Goal: Check status: Check status

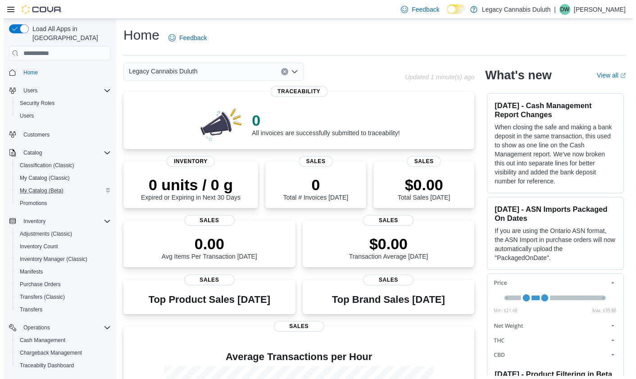
scroll to position [82, 0]
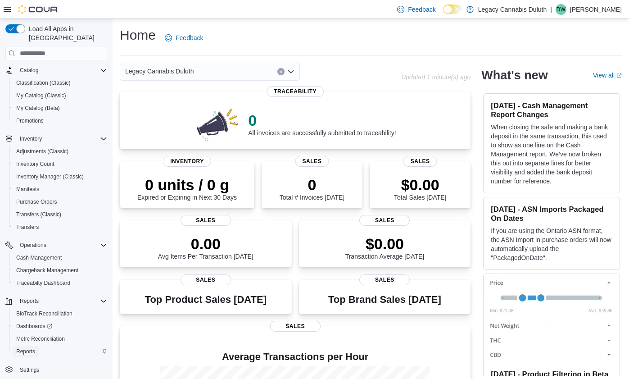
click at [32, 348] on span "Reports" at bounding box center [25, 351] width 19 height 7
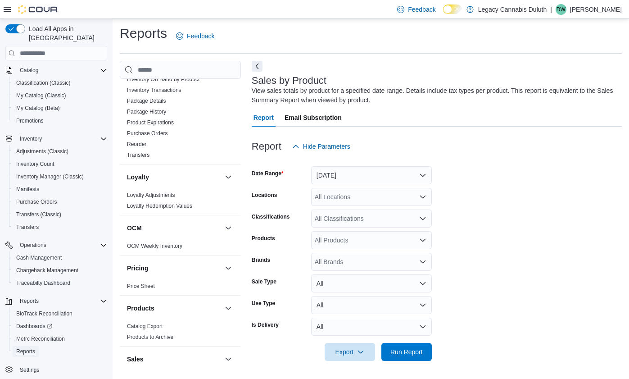
scroll to position [585, 0]
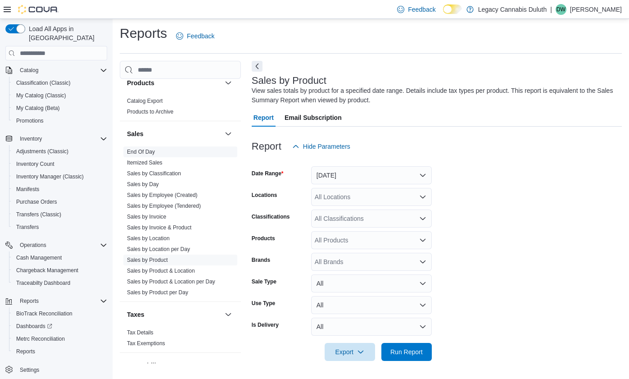
click at [147, 149] on link "End Of Day" at bounding box center [141, 152] width 28 height 6
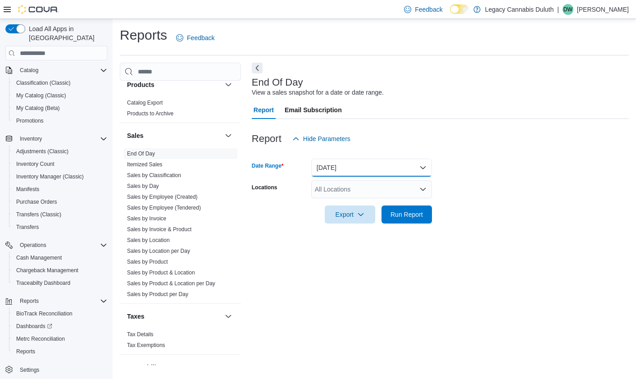
click at [354, 163] on button "[DATE]" at bounding box center [371, 167] width 121 height 18
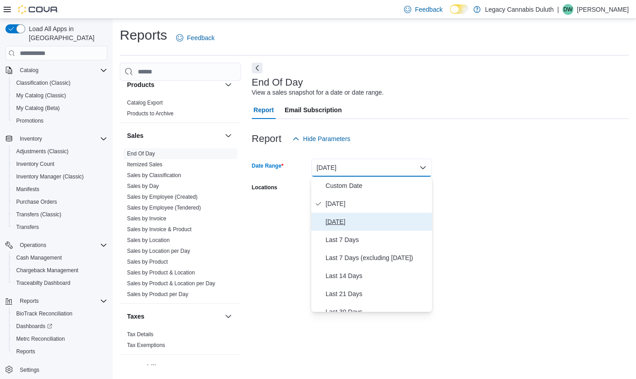
click at [348, 219] on span "[DATE]" at bounding box center [376, 221] width 103 height 11
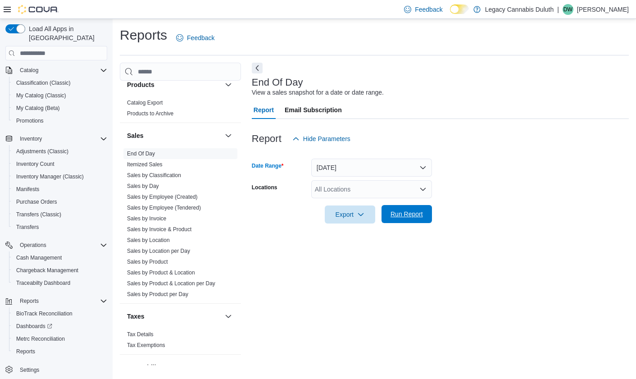
click at [406, 211] on span "Run Report" at bounding box center [406, 213] width 32 height 9
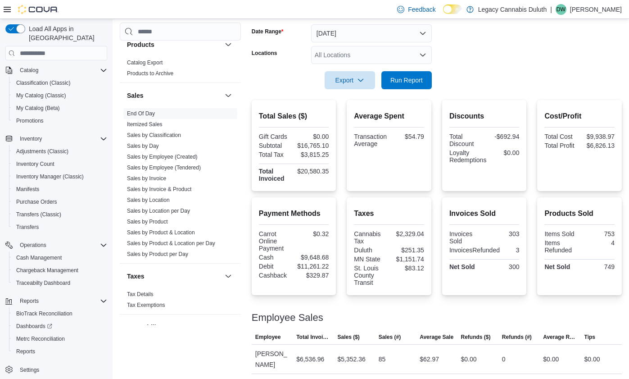
scroll to position [118, 0]
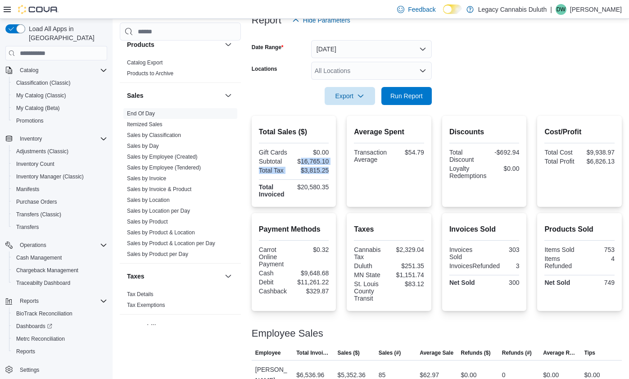
drag, startPoint x: 301, startPoint y: 161, endPoint x: 331, endPoint y: 171, distance: 31.7
click at [331, 171] on div "Total Sales ($) Gift Cards $0.00 Subtotal $16,765.10 Total Tax $3,815.25 Total …" at bounding box center [294, 161] width 85 height 91
drag, startPoint x: 331, startPoint y: 171, endPoint x: 295, endPoint y: 172, distance: 36.1
click at [295, 172] on div "Total Tax $3,815.25" at bounding box center [294, 170] width 70 height 7
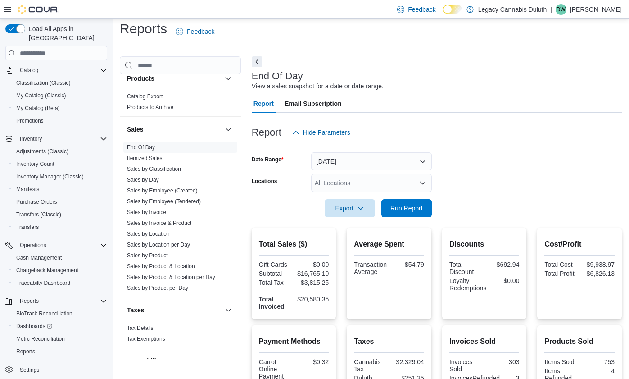
scroll to position [0, 0]
